Goal: Task Accomplishment & Management: Complete application form

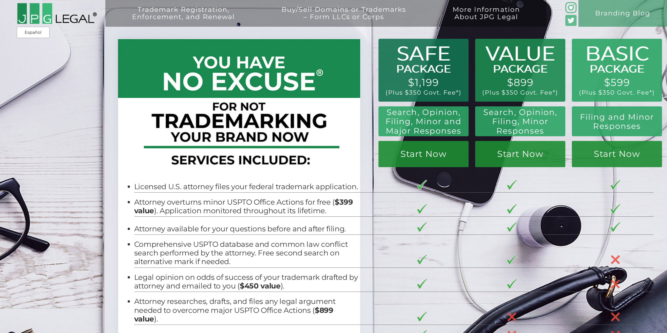
click at [604, 65] on div "Trademark Registration, Enforcement, and Renewal File a Trademark Application T…" at bounding box center [333, 60] width 667 height 120
click at [593, 155] on link "Start Now" at bounding box center [617, 154] width 90 height 26
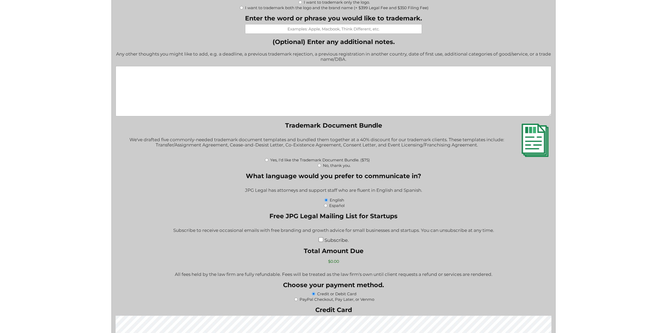
scroll to position [760, 0]
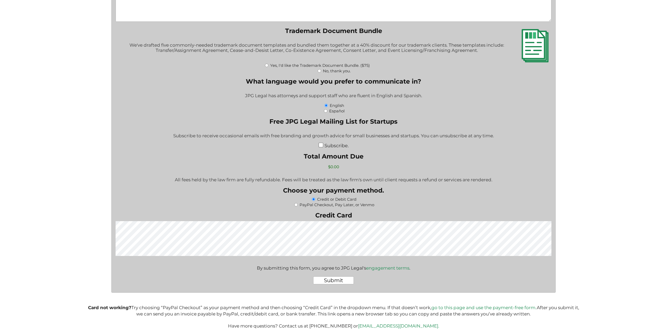
click at [503, 133] on div "Subscribe to receive occasional emails with free branding and growth advice for…" at bounding box center [334, 136] width 436 height 13
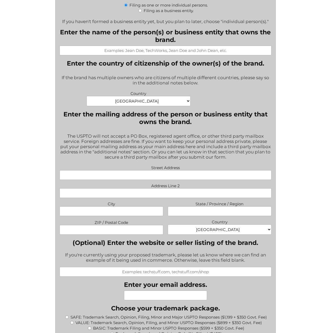
scroll to position [0, 0]
